Goal: Task Accomplishment & Management: Manage account settings

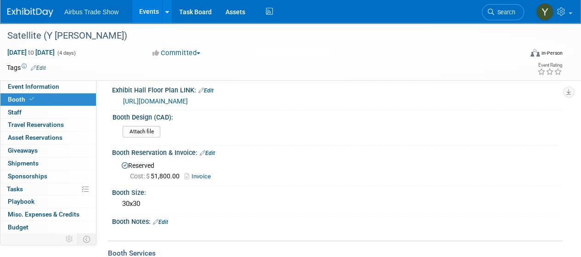
click at [144, 11] on link "Events" at bounding box center [149, 11] width 34 height 23
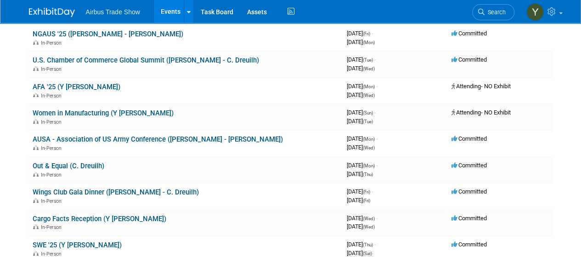
scroll to position [151, 0]
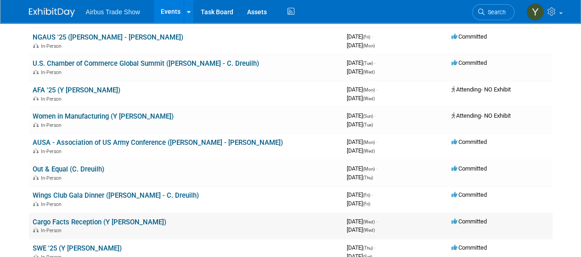
click at [79, 223] on link "Cargo Facts Reception (Y [PERSON_NAME])" at bounding box center [100, 222] width 134 height 8
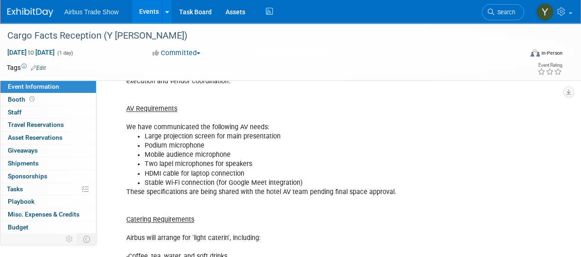
scroll to position [536, 0]
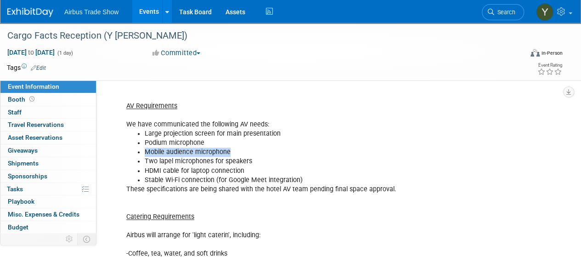
drag, startPoint x: 232, startPoint y: 152, endPoint x: 144, endPoint y: 151, distance: 87.7
click at [144, 151] on ul "Large projection screen for main presentation Podium microphone Mobile audience…" at bounding box center [297, 156] width 342 height 55
copy li "Mobile audience microphone"
click at [152, 13] on link "Events" at bounding box center [149, 11] width 34 height 23
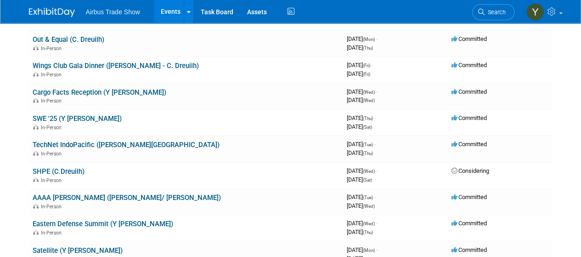
scroll to position [283, 0]
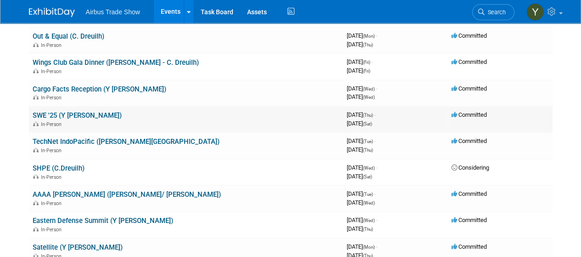
click at [51, 114] on link "SWE '25 (Y [PERSON_NAME])" at bounding box center [77, 115] width 89 height 8
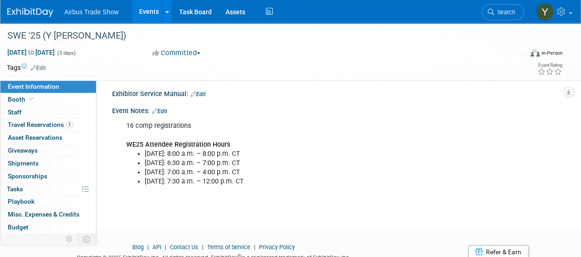
scroll to position [340, 0]
click at [165, 109] on link "Edit" at bounding box center [159, 112] width 15 height 6
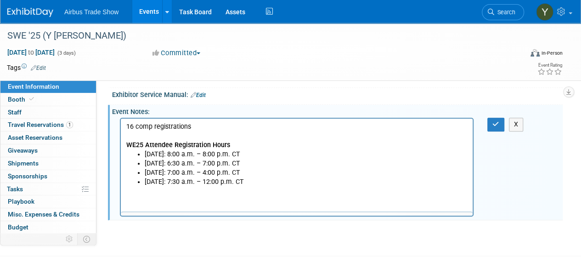
scroll to position [0, 0]
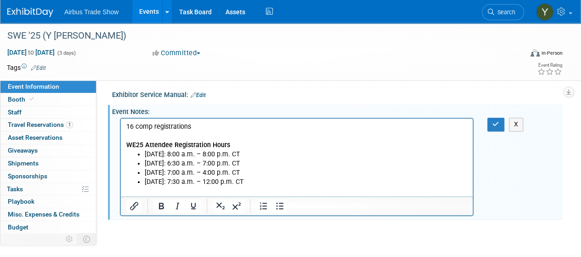
paste body "Rich Text Area. Press ALT-0 for help."
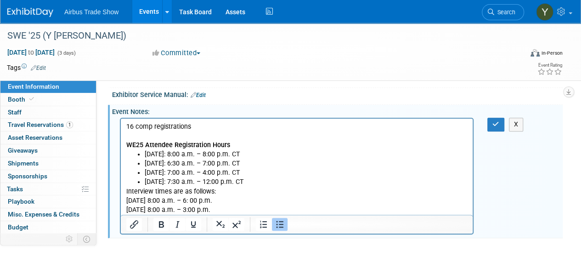
click at [299, 177] on li "Saturday, October 25: 7:30 a.m. – 12:00 p.m. CT" at bounding box center [306, 181] width 323 height 9
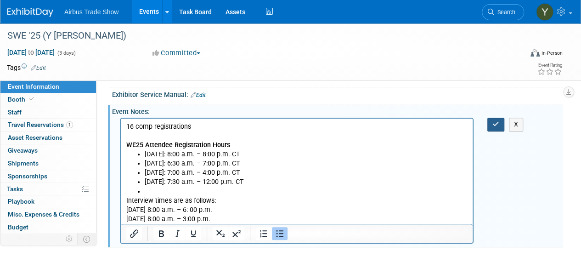
click at [493, 123] on icon "button" at bounding box center [495, 124] width 7 height 6
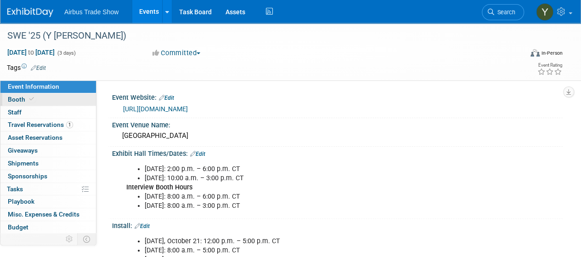
click at [13, 98] on span "Booth" at bounding box center [22, 98] width 28 height 7
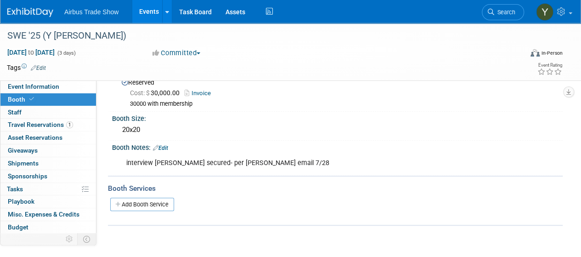
scroll to position [123, 0]
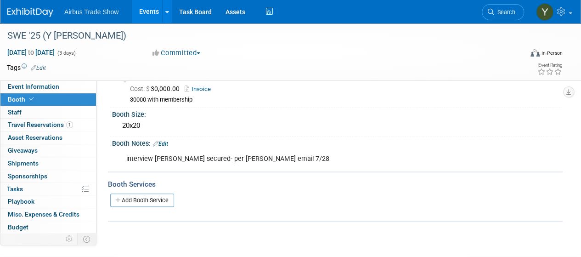
click at [166, 140] on link "Edit" at bounding box center [160, 143] width 15 height 6
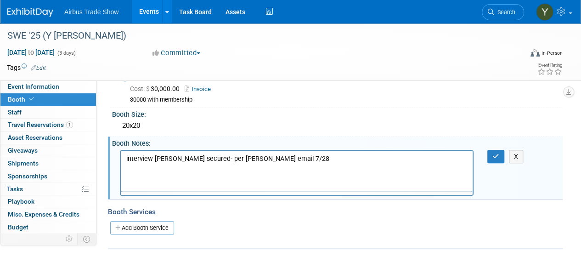
scroll to position [0, 0]
click at [273, 154] on p "interview booth secured- per Judy email 7/28" at bounding box center [296, 158] width 341 height 9
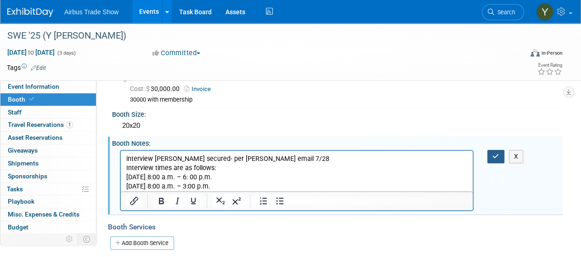
click at [489, 155] on button "button" at bounding box center [495, 156] width 17 height 13
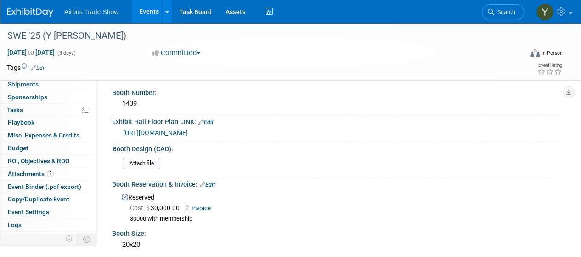
scroll to position [78, 0]
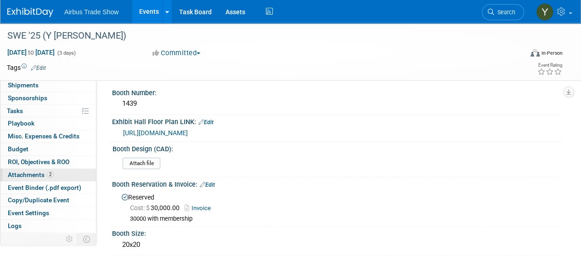
click at [28, 171] on span "Attachments 2" at bounding box center [31, 174] width 46 height 7
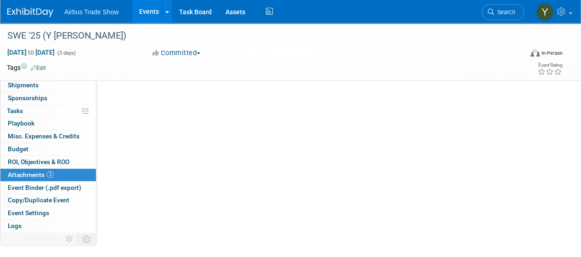
scroll to position [0, 0]
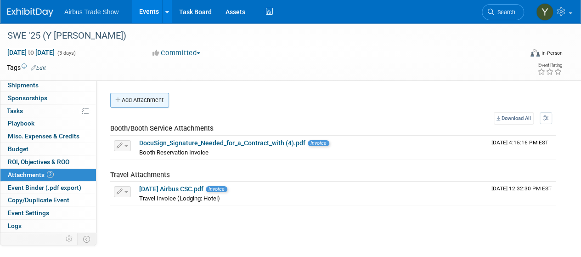
click at [137, 101] on button "Add Attachment" at bounding box center [139, 100] width 59 height 15
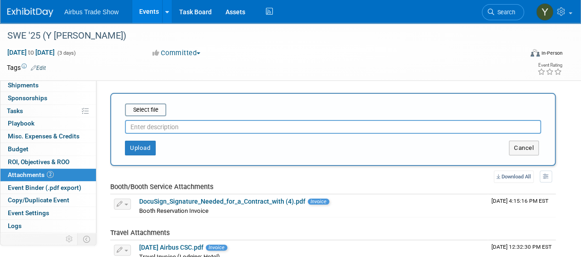
click at [157, 127] on input "text" at bounding box center [333, 127] width 416 height 14
type input "interview booth contract"
click at [138, 148] on button "Upload" at bounding box center [140, 147] width 31 height 15
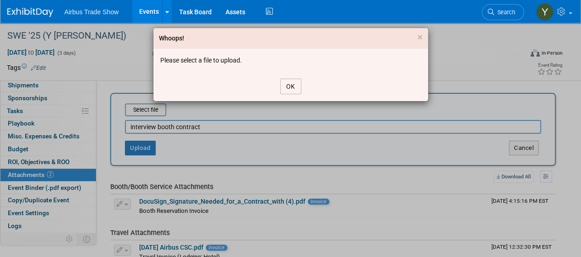
click button "OK" at bounding box center [290, 87] width 21 height 16
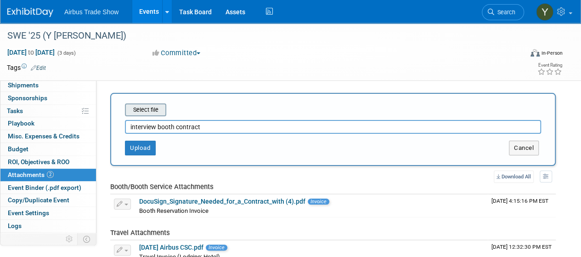
click at [141, 105] on input "file" at bounding box center [110, 109] width 109 height 11
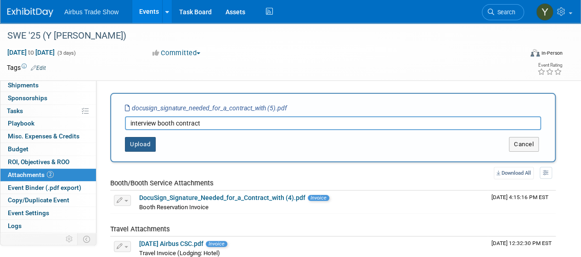
click at [140, 148] on button "Upload" at bounding box center [140, 144] width 31 height 15
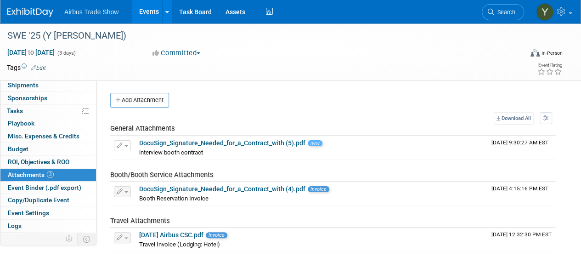
click at [149, 7] on link "Events" at bounding box center [149, 11] width 34 height 23
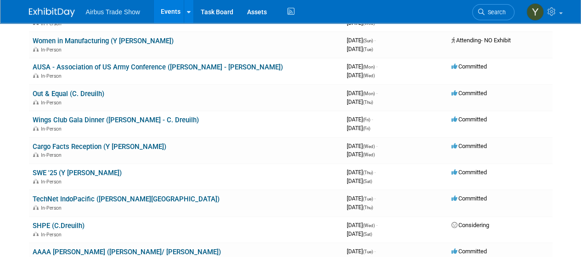
scroll to position [212, 0]
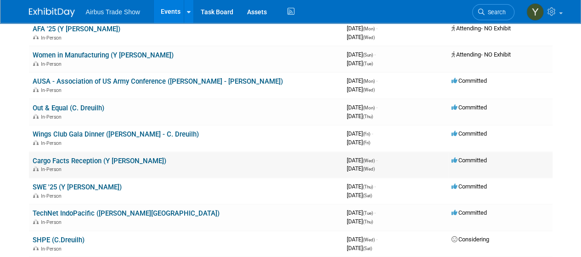
click at [66, 157] on link "Cargo Facts Reception (Y [PERSON_NAME])" at bounding box center [100, 161] width 134 height 8
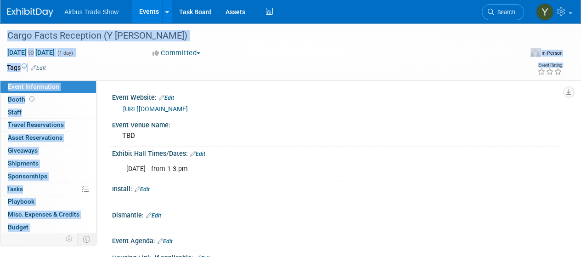
drag, startPoint x: 580, startPoint y: 37, endPoint x: 587, endPoint y: 84, distance: 47.8
click at [580, 84] on html "Airbus Trade Show Events Add Event Bulk Upload Events Shareable Event Boards Re…" at bounding box center [290, 128] width 581 height 257
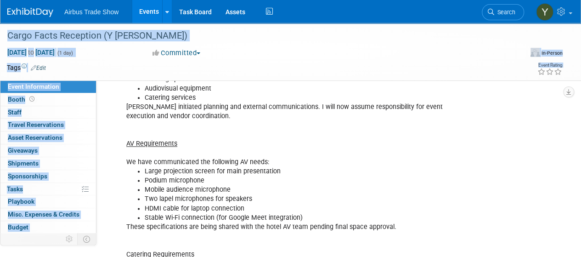
scroll to position [501, 0]
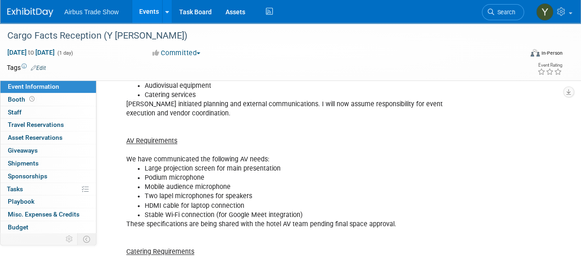
click at [443, 152] on div "Event Overview Event Name: Airbus Forecast Briefing- Cargo Facts Symposium 2025…" at bounding box center [297, 233] width 354 height 719
click at [143, 14] on link "Events" at bounding box center [149, 11] width 34 height 23
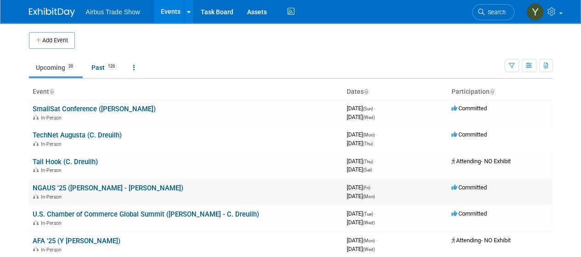
click at [69, 185] on link "NGAUS '25 ([PERSON_NAME] - [PERSON_NAME])" at bounding box center [108, 188] width 151 height 8
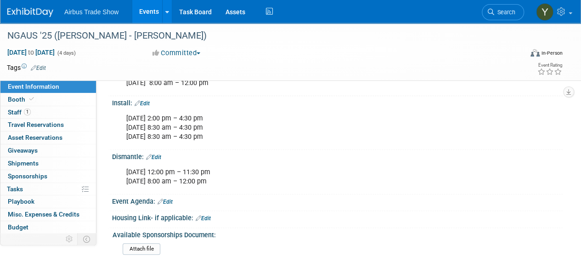
scroll to position [106, 0]
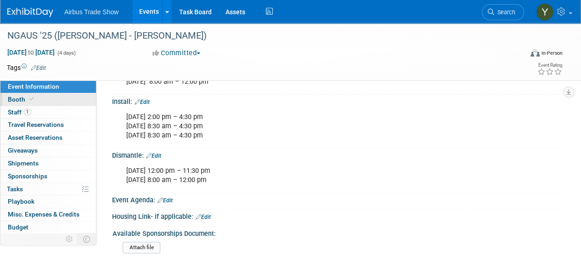
click at [64, 99] on link "Booth" at bounding box center [47, 99] width 95 height 12
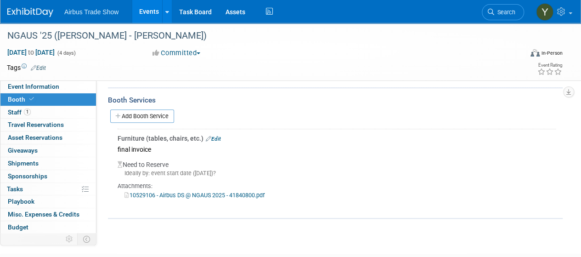
scroll to position [277, 0]
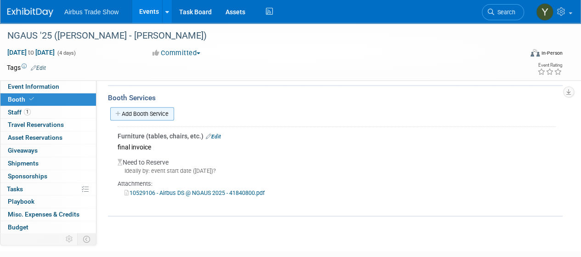
click at [151, 112] on link "Add Booth Service" at bounding box center [142, 113] width 64 height 13
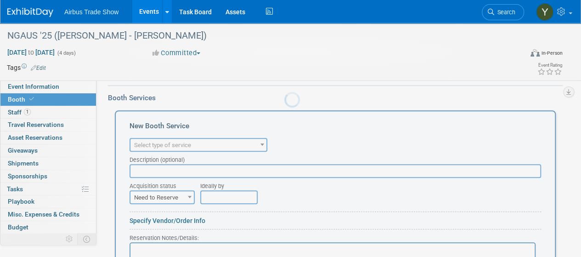
scroll to position [0, 0]
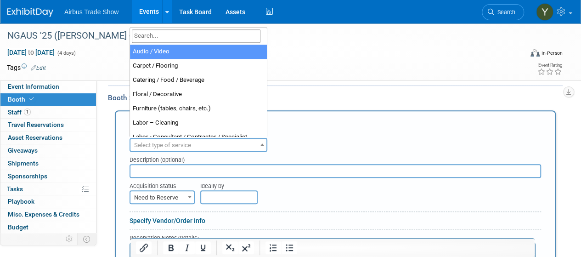
click at [190, 147] on span "Select type of service" at bounding box center [198, 145] width 136 height 13
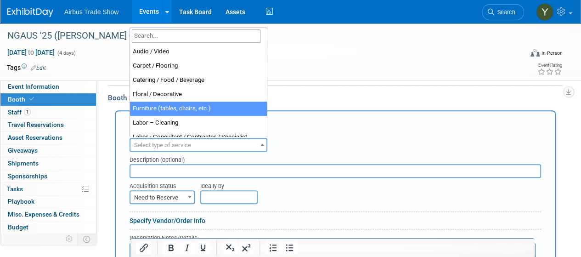
select select "6"
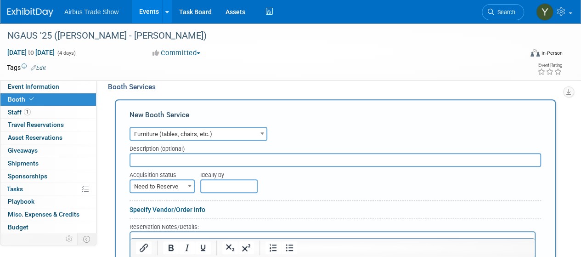
scroll to position [296, 0]
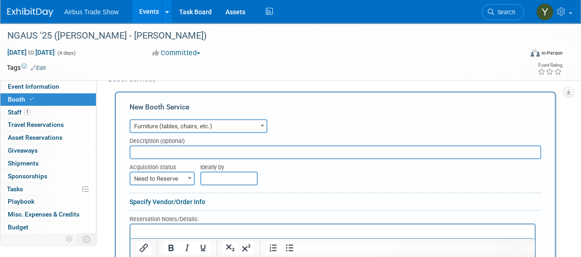
click at [432, 150] on input "text" at bounding box center [334, 152] width 411 height 14
type input "Impact and positive ID"
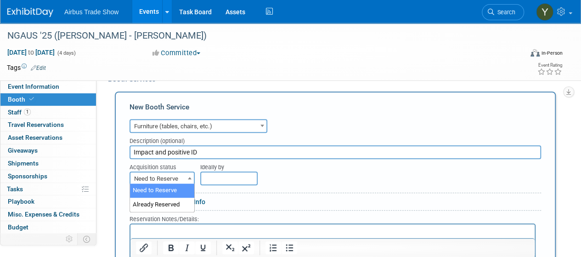
click at [188, 177] on b at bounding box center [190, 178] width 4 height 2
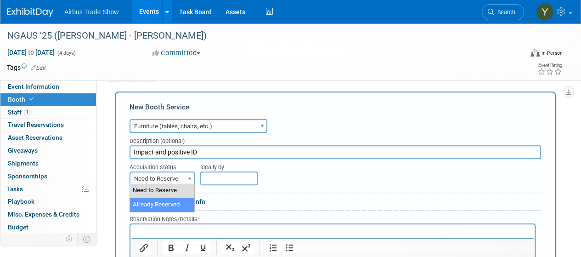
select select "2"
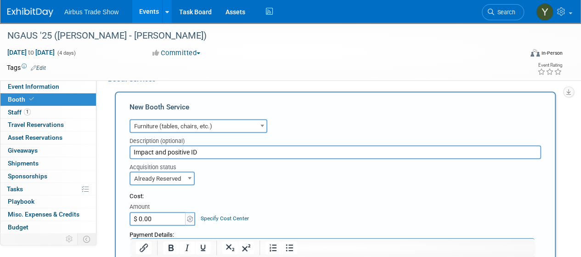
click at [167, 215] on input "$ 0.00" at bounding box center [157, 219] width 57 height 14
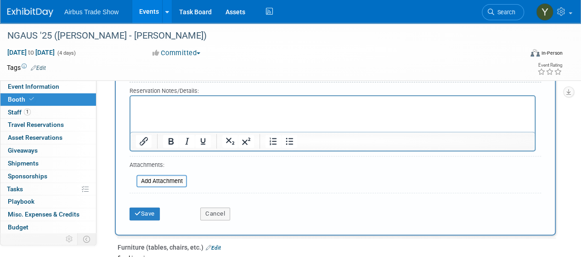
scroll to position [557, 0]
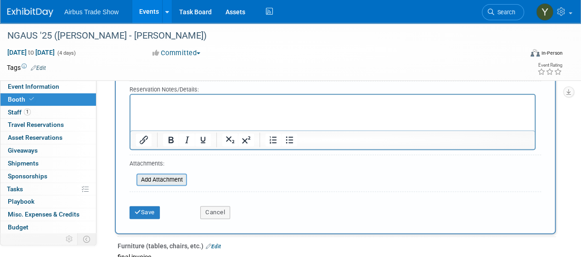
type input "$ 89,606.00"
click at [163, 177] on input "file" at bounding box center [131, 179] width 109 height 11
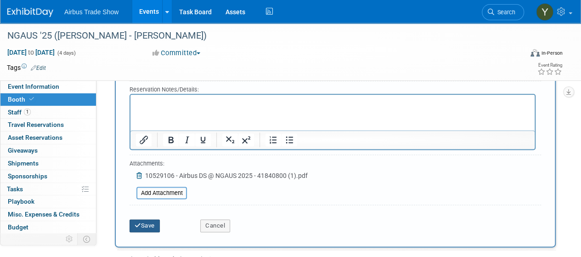
click at [146, 225] on button "Save" at bounding box center [144, 225] width 30 height 13
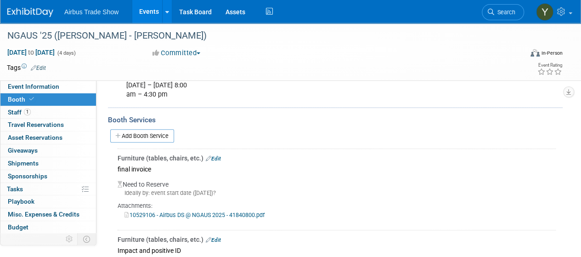
scroll to position [250, 0]
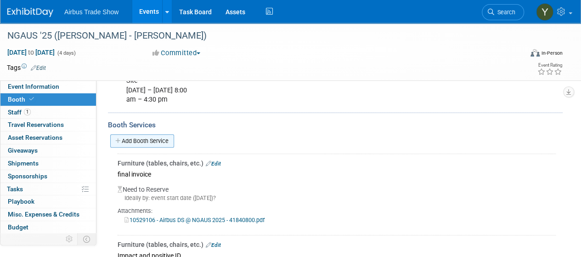
click at [138, 142] on link "Add Booth Service" at bounding box center [142, 140] width 64 height 13
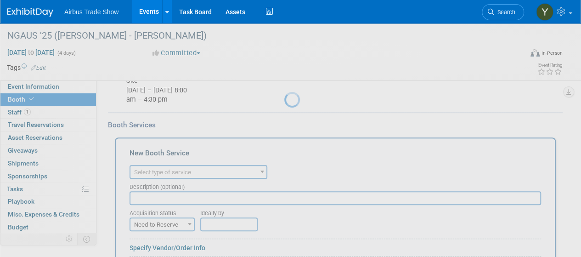
scroll to position [0, 0]
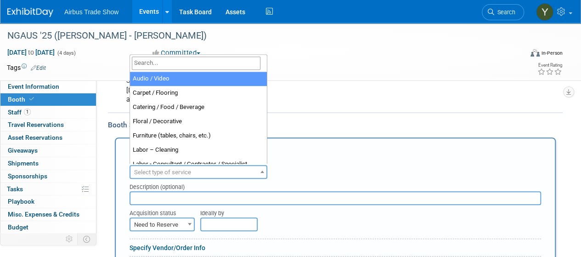
click at [206, 168] on span "Select type of service" at bounding box center [198, 172] width 136 height 13
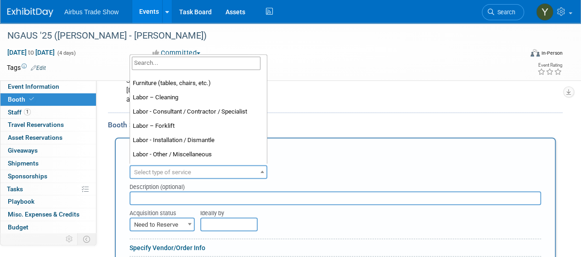
scroll to position [56, 0]
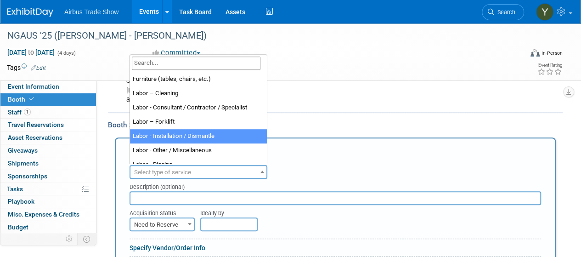
select select "11"
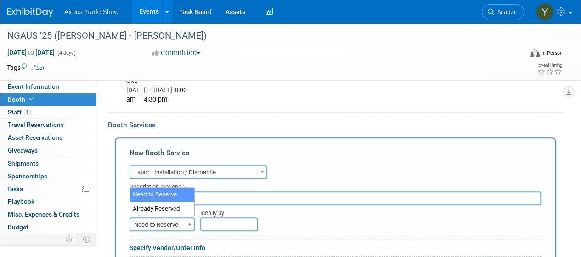
click at [181, 218] on span "Need to Reserve" at bounding box center [161, 224] width 63 height 13
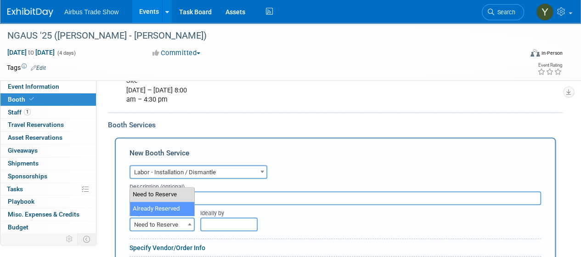
select select "2"
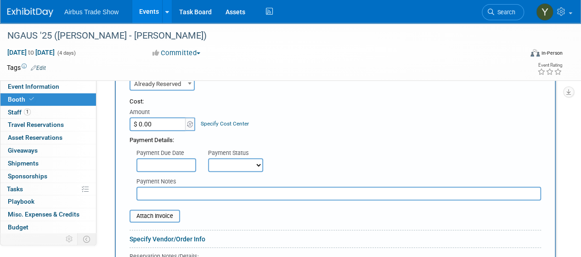
scroll to position [397, 0]
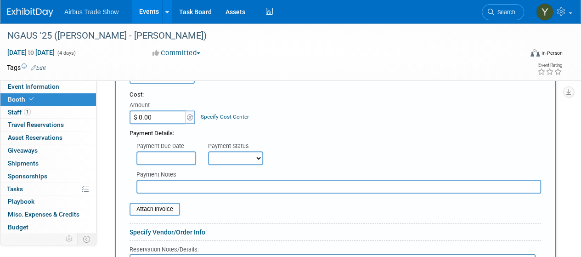
click at [164, 114] on input "$ 0.00" at bounding box center [157, 117] width 57 height 14
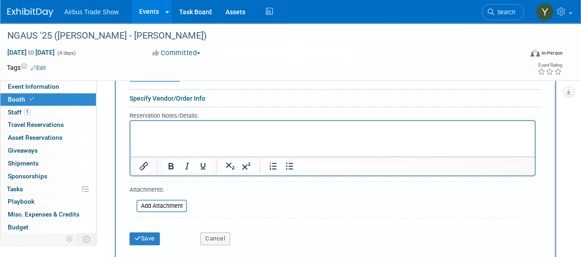
scroll to position [532, 0]
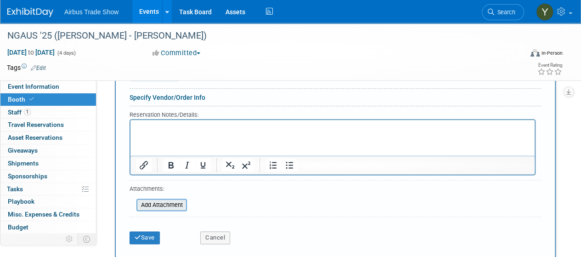
type input "$ 10,125.00"
click at [158, 202] on input "file" at bounding box center [131, 204] width 109 height 11
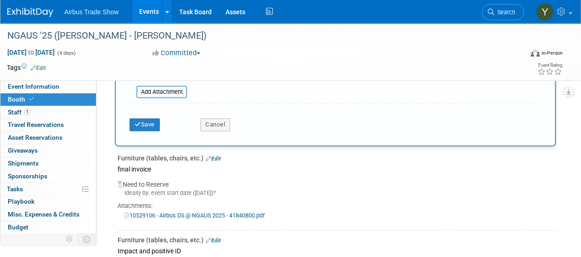
scroll to position [665, 0]
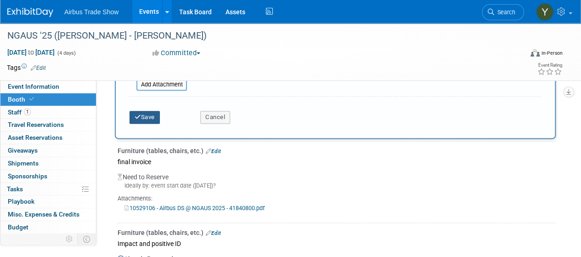
click at [147, 111] on button "Save" at bounding box center [144, 117] width 30 height 13
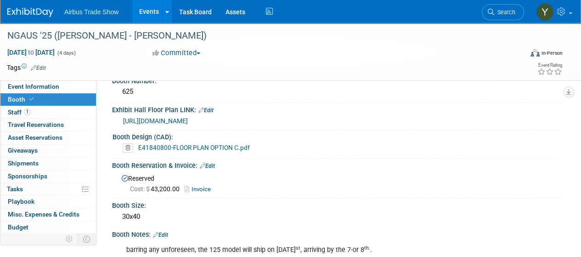
scroll to position [0, 0]
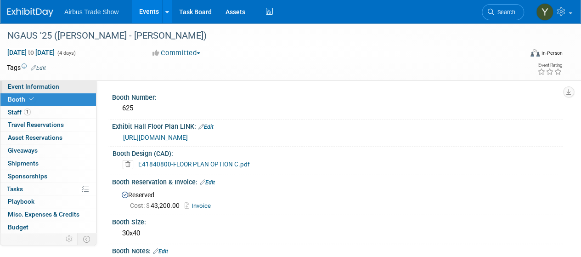
click at [27, 84] on span "Event Information" at bounding box center [33, 86] width 51 height 7
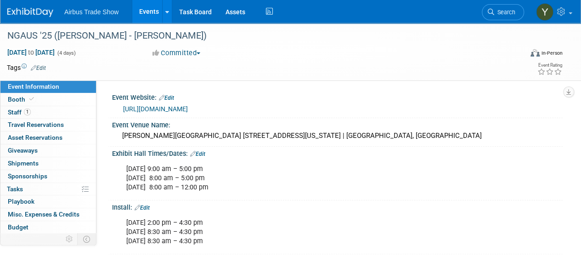
click at [148, 15] on link "Events" at bounding box center [149, 11] width 34 height 23
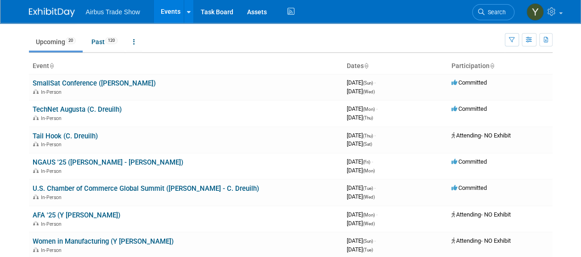
scroll to position [22, 0]
